Goal: Information Seeking & Learning: Learn about a topic

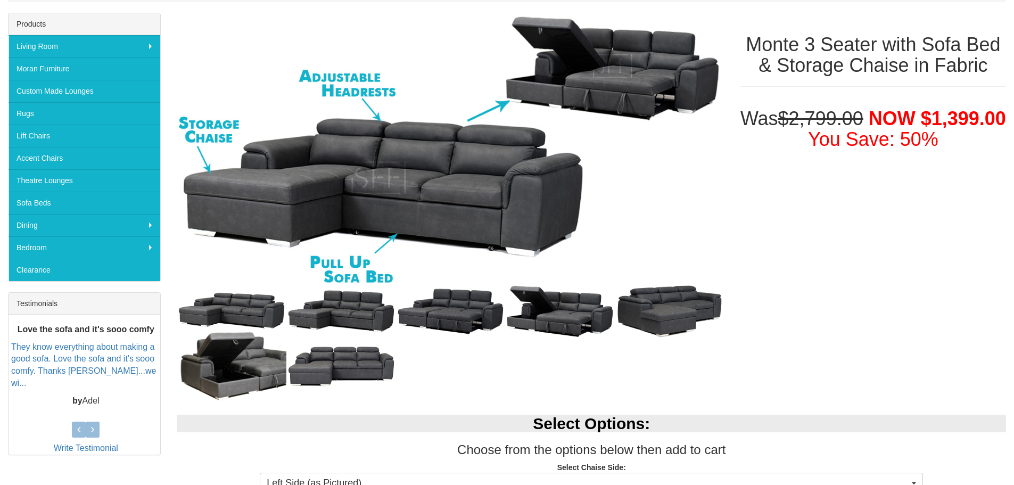
scroll to position [106, 0]
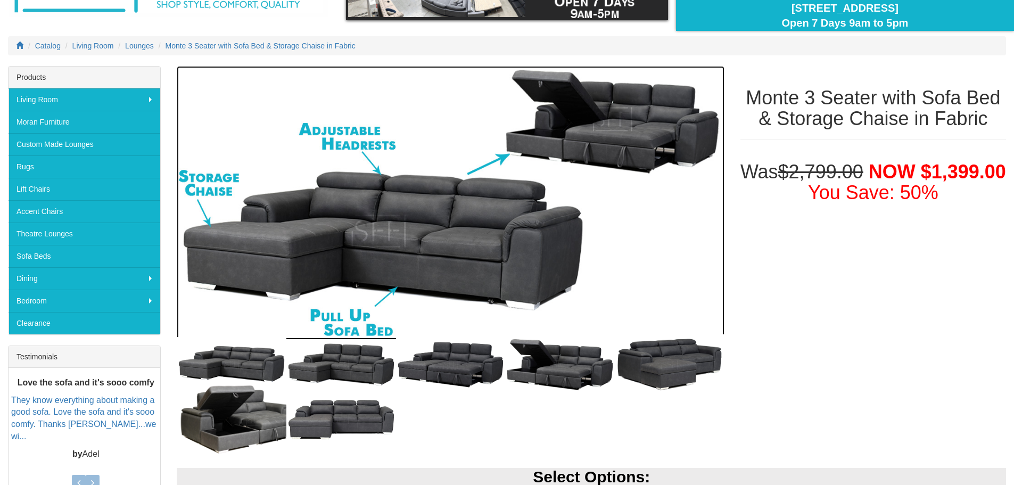
click at [418, 220] on img at bounding box center [450, 203] width 547 height 274
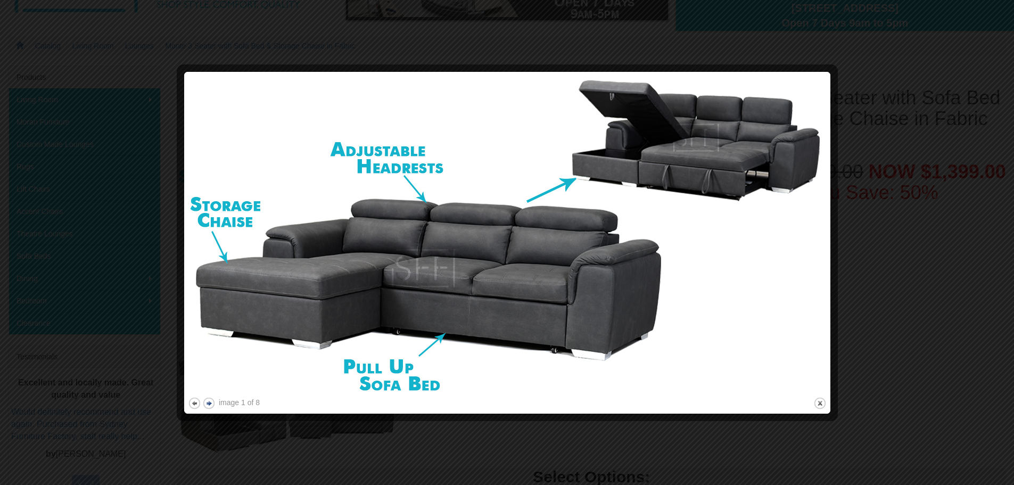
click at [210, 404] on button "next" at bounding box center [208, 403] width 13 height 13
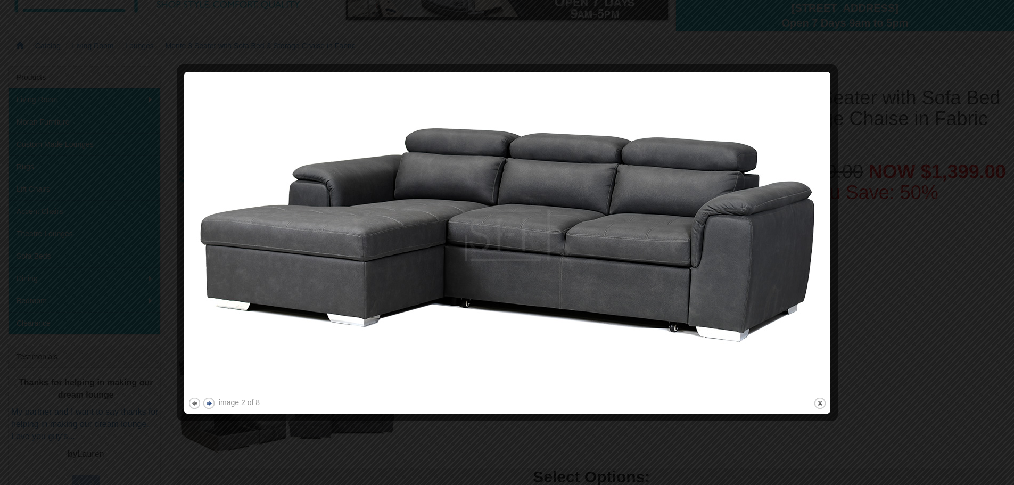
click at [203, 404] on button "next" at bounding box center [208, 403] width 13 height 13
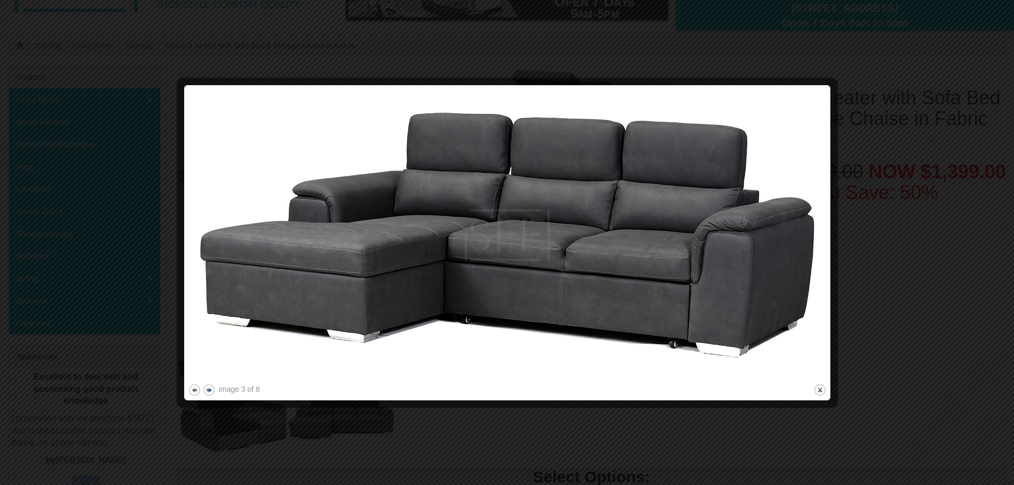
click at [210, 390] on button "next" at bounding box center [208, 389] width 13 height 13
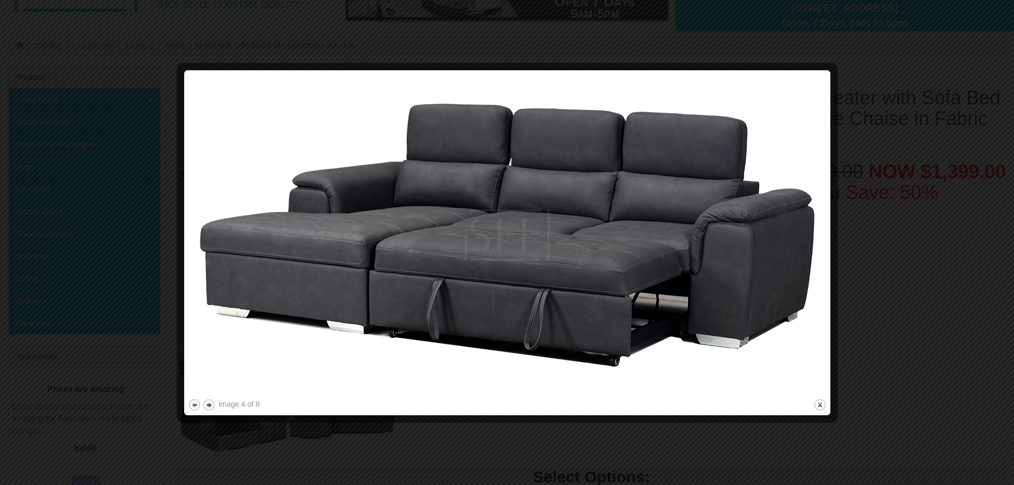
click at [210, 405] on button "next" at bounding box center [208, 404] width 13 height 13
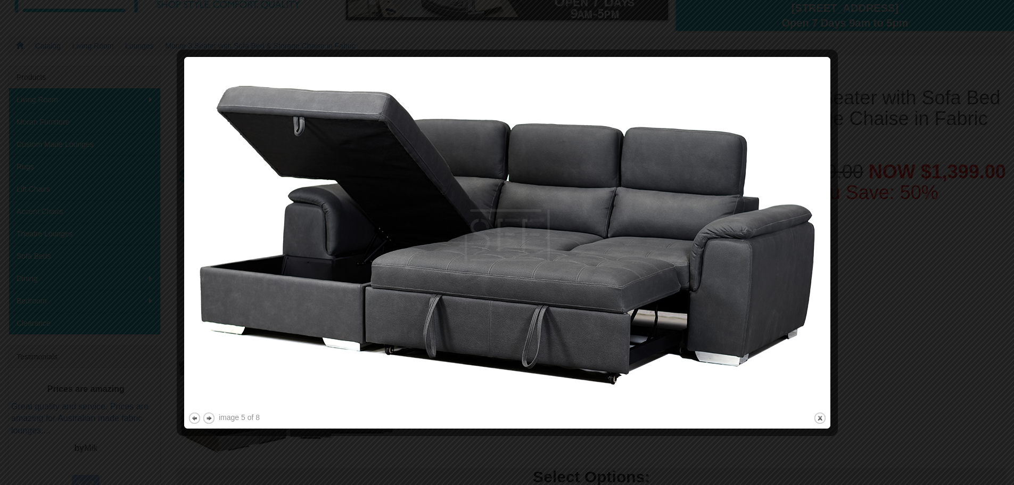
click at [211, 405] on img at bounding box center [507, 235] width 639 height 349
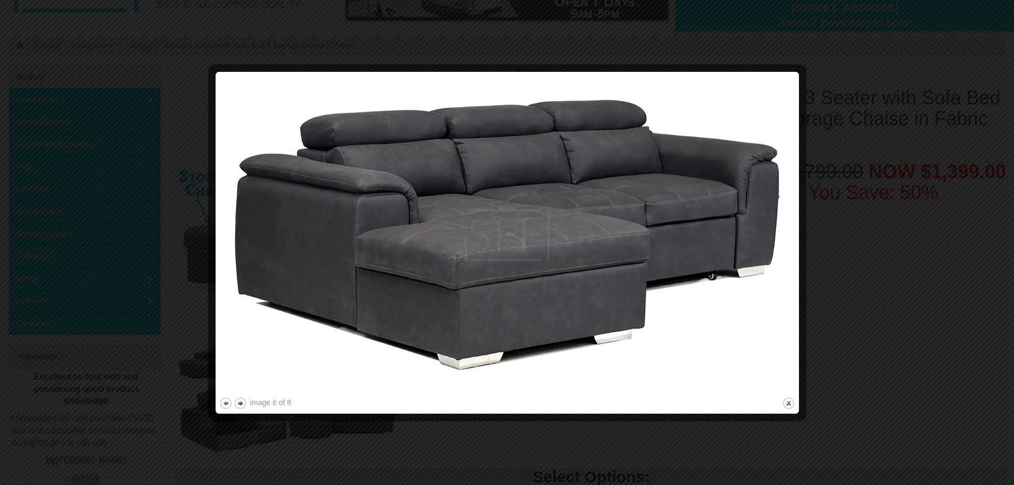
click at [241, 403] on button "next" at bounding box center [240, 403] width 13 height 13
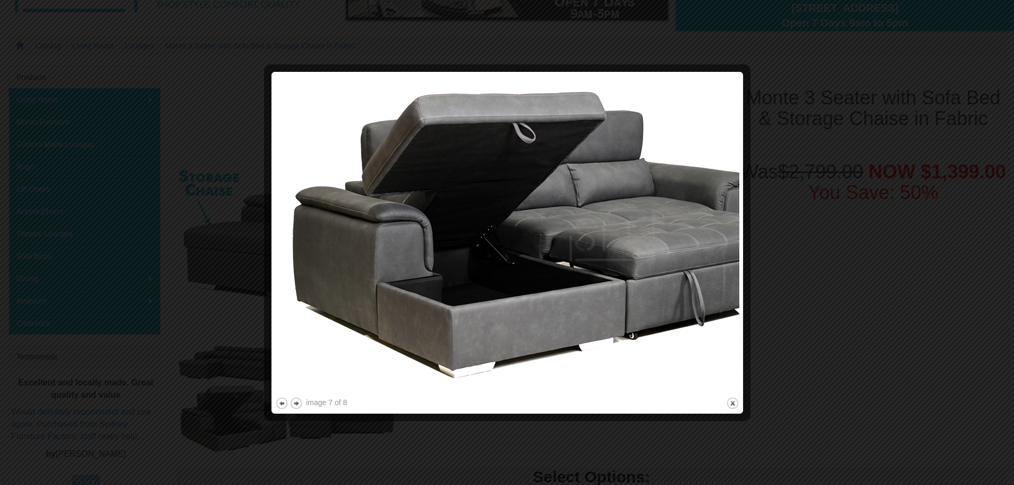
drag, startPoint x: 297, startPoint y: 404, endPoint x: 676, endPoint y: 158, distance: 451.5
click at [674, 88] on div "image 7 of 8 previous next close" at bounding box center [507, 243] width 464 height 334
click at [296, 402] on button "next" at bounding box center [296, 403] width 13 height 13
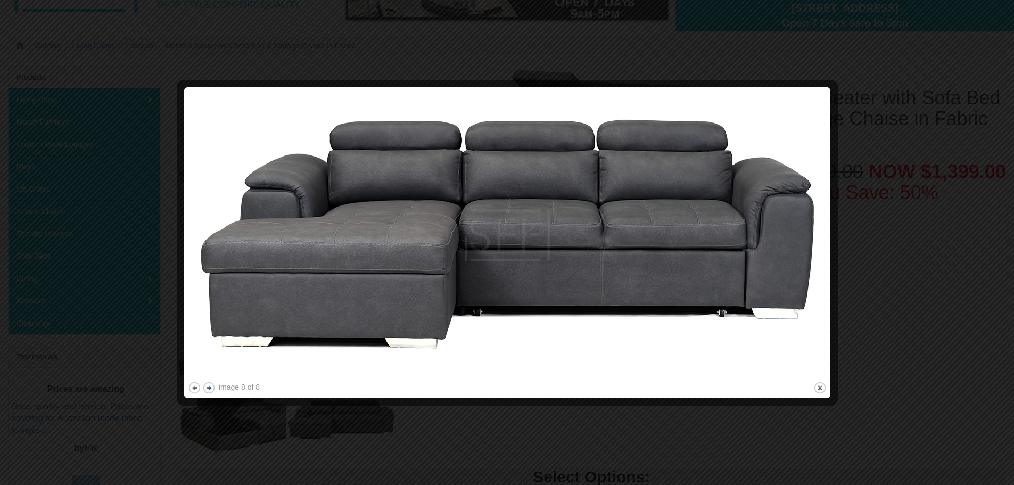
click at [209, 389] on button "next" at bounding box center [208, 387] width 13 height 13
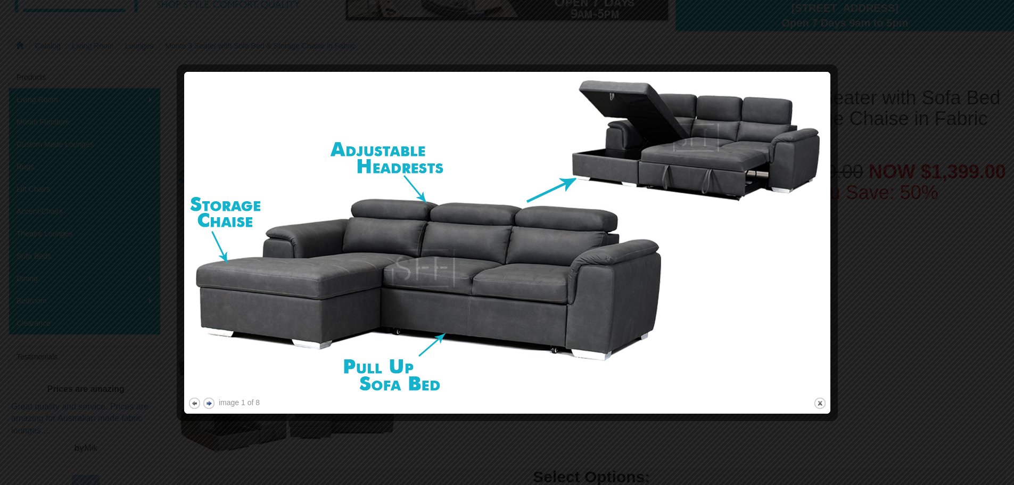
click at [209, 389] on img at bounding box center [507, 235] width 639 height 319
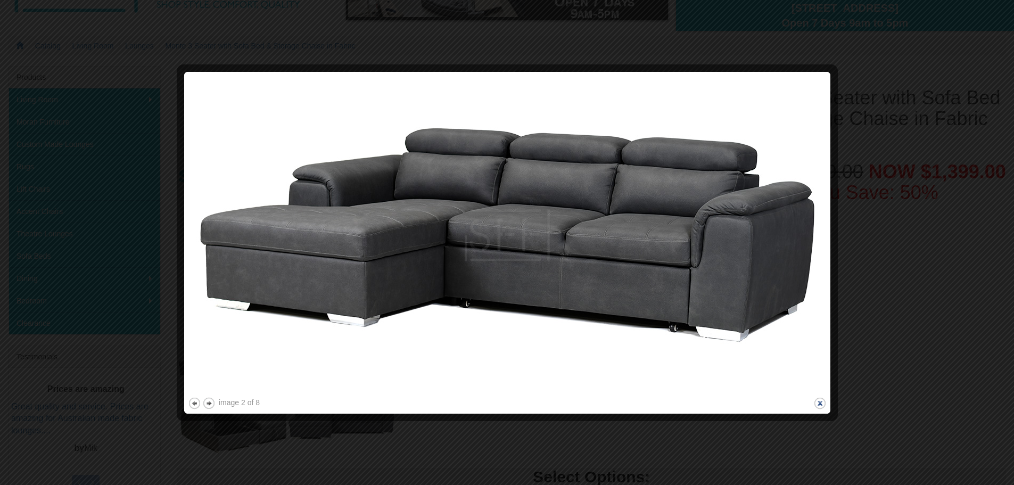
click at [820, 403] on button "close" at bounding box center [820, 403] width 13 height 13
